Goal: Task Accomplishment & Management: Complete application form

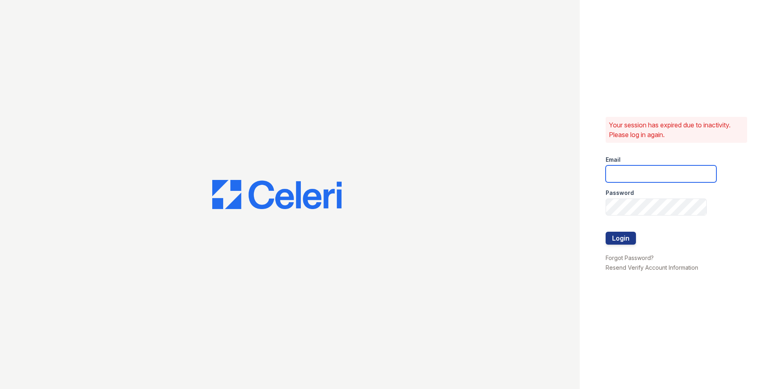
click at [685, 175] on input "email" at bounding box center [660, 173] width 111 height 17
type input "[EMAIL_ADDRESS][DOMAIN_NAME]"
click at [616, 242] on button "Login" at bounding box center [620, 238] width 30 height 13
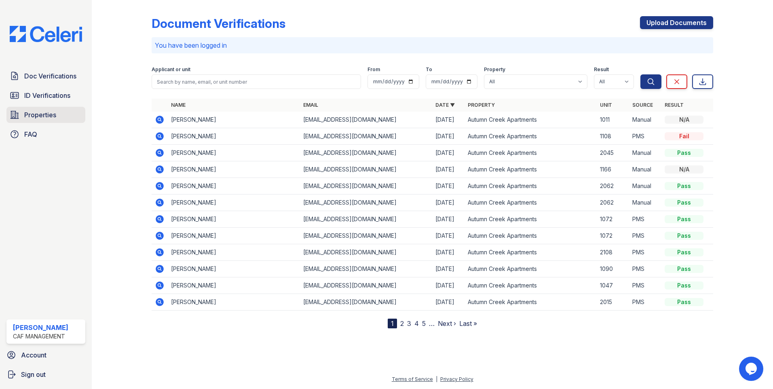
click at [46, 116] on span "Properties" at bounding box center [40, 115] width 32 height 10
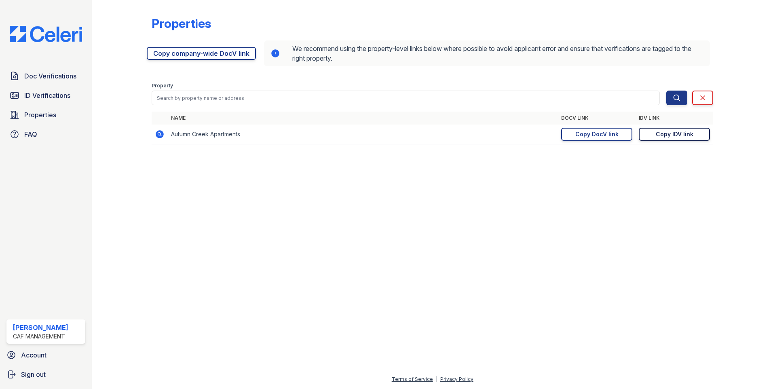
click at [683, 136] on div "Copy IDV link" at bounding box center [675, 134] width 38 height 8
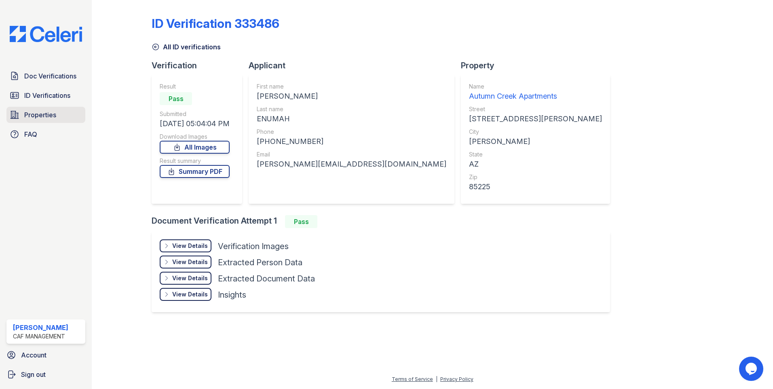
click at [29, 117] on span "Properties" at bounding box center [40, 115] width 32 height 10
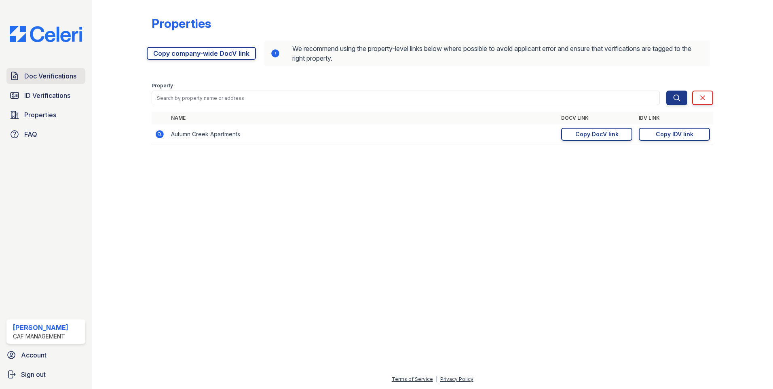
click at [71, 76] on span "Doc Verifications" at bounding box center [50, 76] width 52 height 10
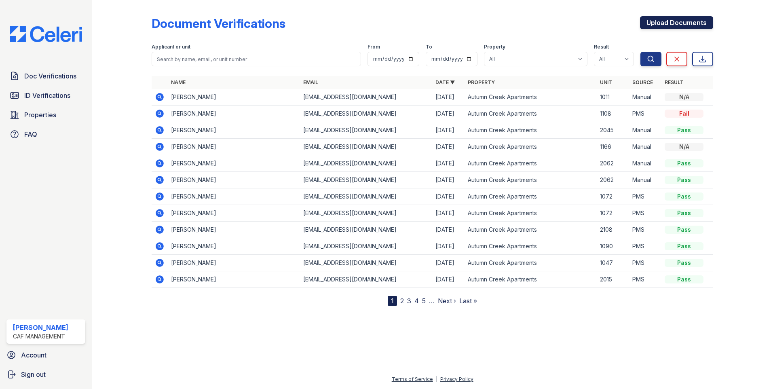
click at [687, 21] on link "Upload Documents" at bounding box center [676, 22] width 73 height 13
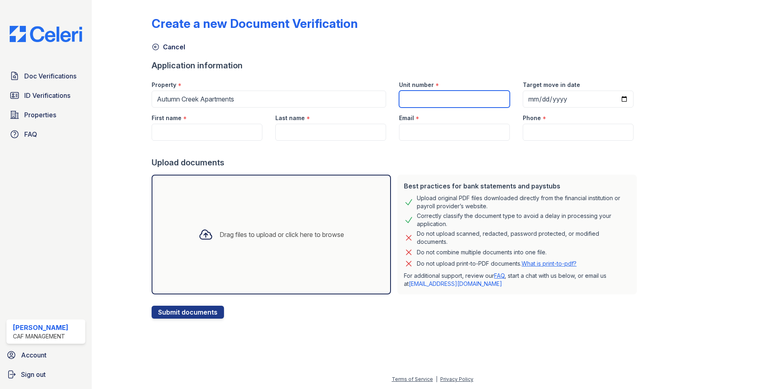
click at [431, 105] on input "Unit number" at bounding box center [454, 99] width 111 height 17
click at [435, 103] on input "Unit number" at bounding box center [454, 99] width 111 height 17
type input "2115"
click at [614, 102] on input "Target move in date" at bounding box center [578, 99] width 111 height 17
type input "2025-10-06"
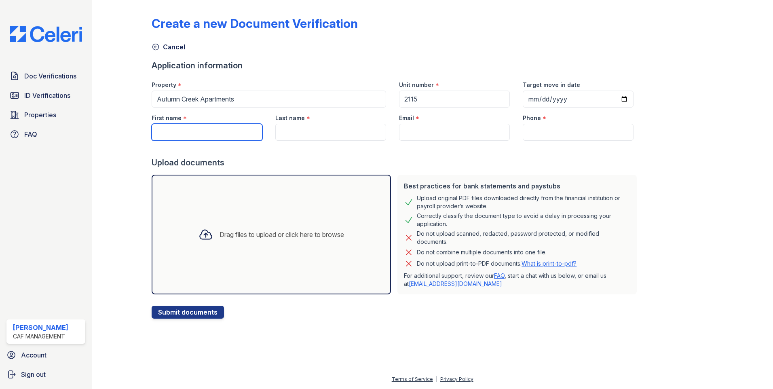
click at [205, 129] on input "First name" at bounding box center [207, 132] width 111 height 17
type input "[PERSON_NAME]"
click at [301, 122] on div "Last name *" at bounding box center [330, 116] width 111 height 16
click at [343, 140] on input "Last name" at bounding box center [330, 132] width 111 height 17
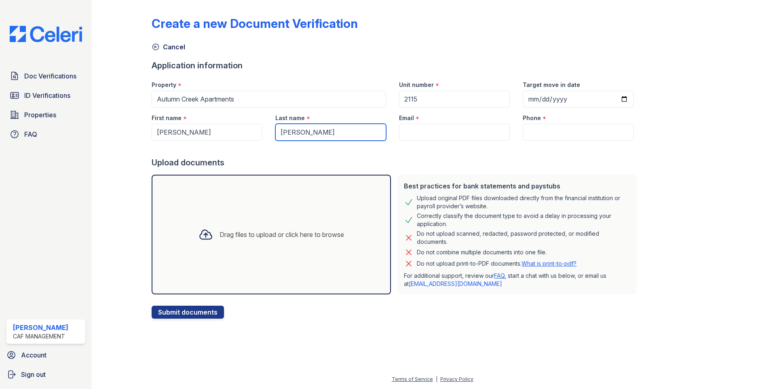
type input "[PERSON_NAME]"
click at [408, 124] on input "Email" at bounding box center [454, 132] width 111 height 17
paste input "Cruzito1niguez@icloud.com"
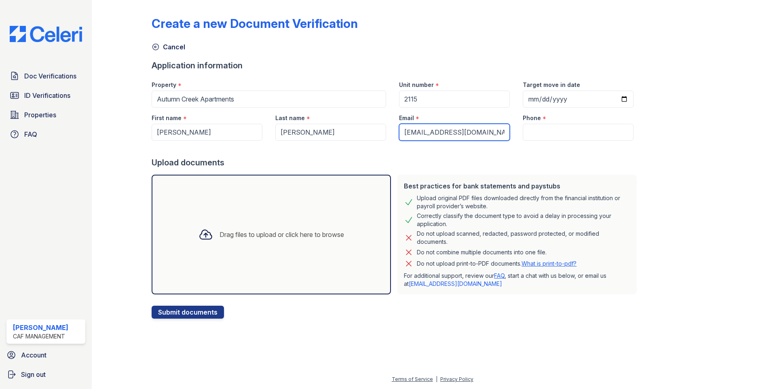
click at [401, 131] on input "Cruzito1niguez@icloud.com" at bounding box center [454, 132] width 111 height 17
type input "[EMAIL_ADDRESS][DOMAIN_NAME]"
click at [572, 135] on input "Phone" at bounding box center [578, 132] width 111 height 17
paste input "(602) 556-0044"
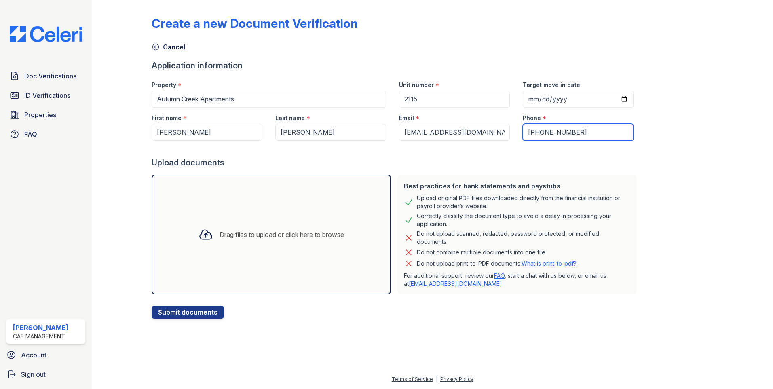
type input "(602) 556-0044"
click at [602, 119] on div "Phone *" at bounding box center [578, 116] width 111 height 16
click at [268, 239] on div "Drag files to upload or click here to browse" at bounding box center [281, 235] width 124 height 10
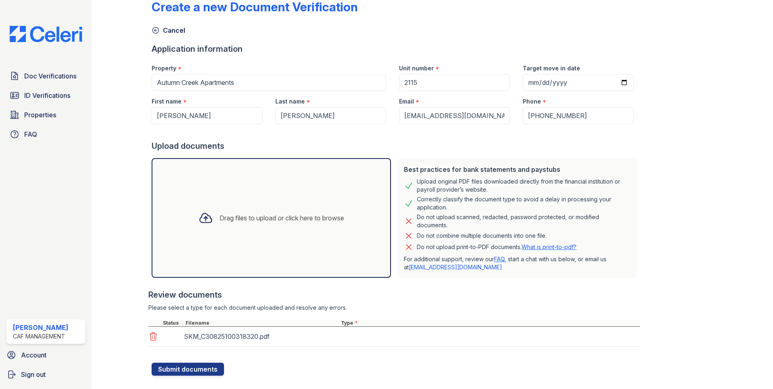
scroll to position [31, 0]
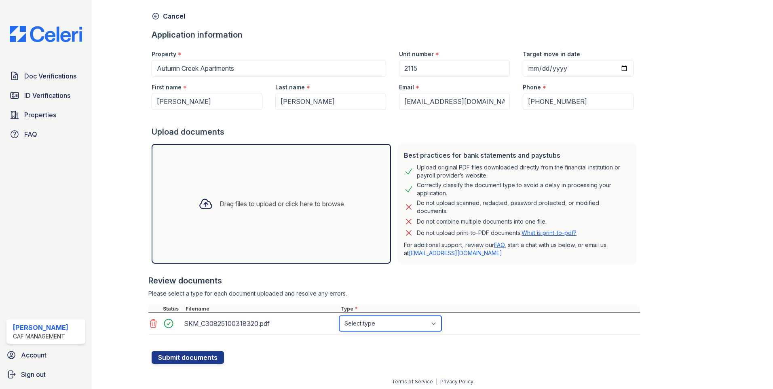
click at [402, 323] on select "Select type Paystub Bank Statement Offer Letter Tax Documents Benefit Award Let…" at bounding box center [390, 323] width 102 height 15
select select "offer_letter"
click at [339, 316] on select "Select type Paystub Bank Statement Offer Letter Tax Documents Benefit Award Let…" at bounding box center [390, 323] width 102 height 15
click at [178, 359] on button "Submit documents" at bounding box center [188, 357] width 72 height 13
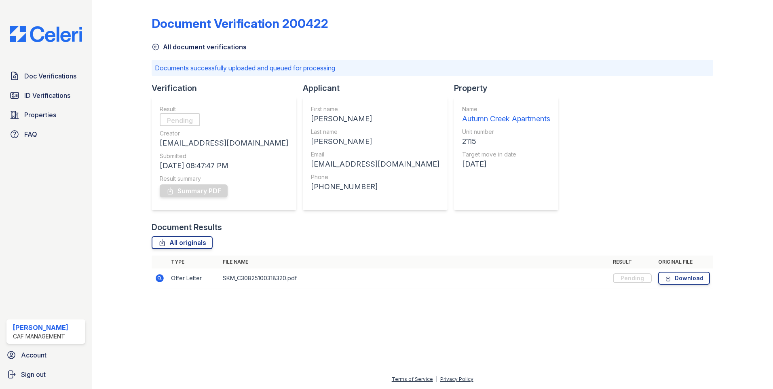
click at [156, 276] on icon at bounding box center [160, 278] width 8 height 8
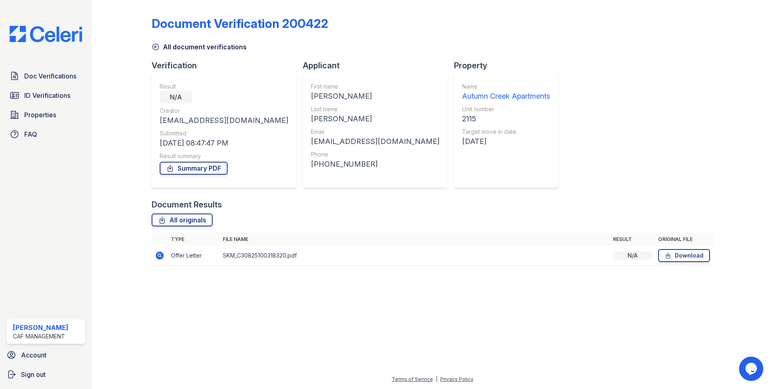
click at [633, 257] on div "N/A" at bounding box center [632, 255] width 39 height 8
click at [200, 175] on div "Summary PDF" at bounding box center [224, 168] width 129 height 16
click at [201, 171] on link "Summary PDF" at bounding box center [194, 168] width 68 height 13
click at [43, 120] on link "Properties" at bounding box center [45, 115] width 79 height 16
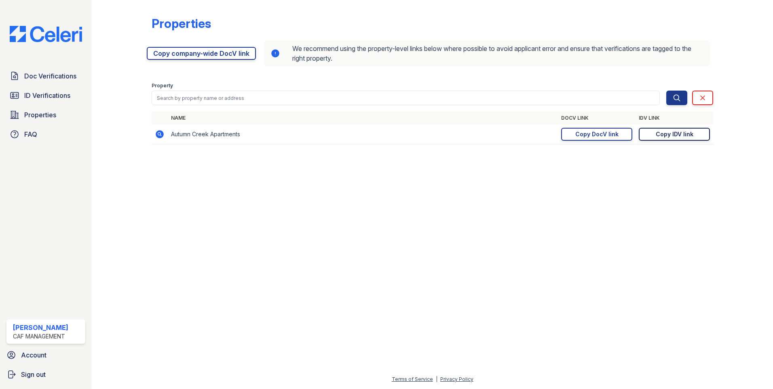
click at [684, 132] on div "Copy IDV link" at bounding box center [675, 134] width 38 height 8
